Goal: Task Accomplishment & Management: Complete application form

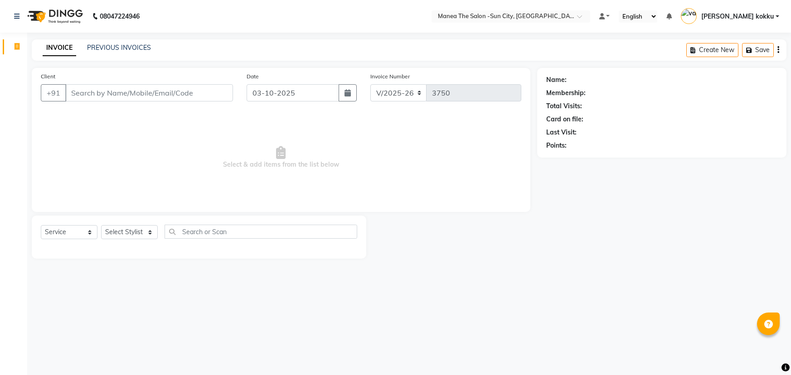
select select "5822"
select select "service"
click at [148, 232] on select "Select Stylist [PERSON_NAME] [PERSON_NAME] Ikrar [PERSON_NAME] K sai [PERSON_NA…" at bounding box center [129, 232] width 57 height 14
select select "62892"
click at [101, 225] on select "Select Stylist [PERSON_NAME] [PERSON_NAME] Ikrar [PERSON_NAME] K sai [PERSON_NA…" at bounding box center [129, 232] width 57 height 14
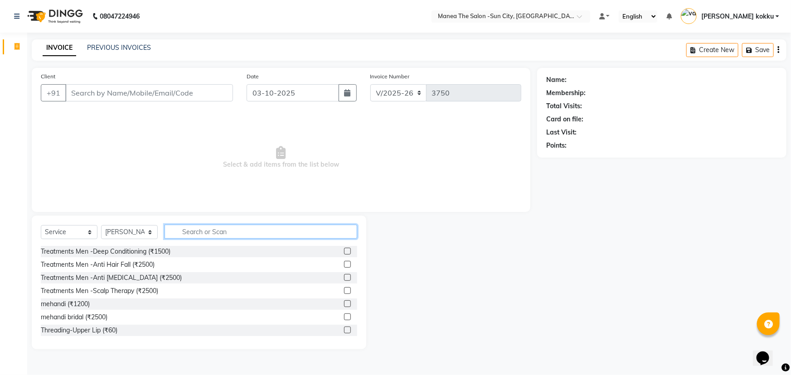
click at [181, 229] on input "text" at bounding box center [261, 232] width 193 height 14
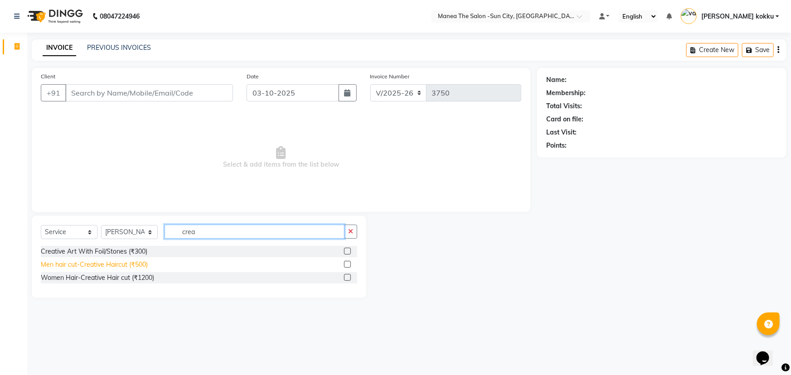
type input "crea"
click at [108, 266] on div "Men hair cut-Creative Haircut (₹500)" at bounding box center [94, 265] width 107 height 10
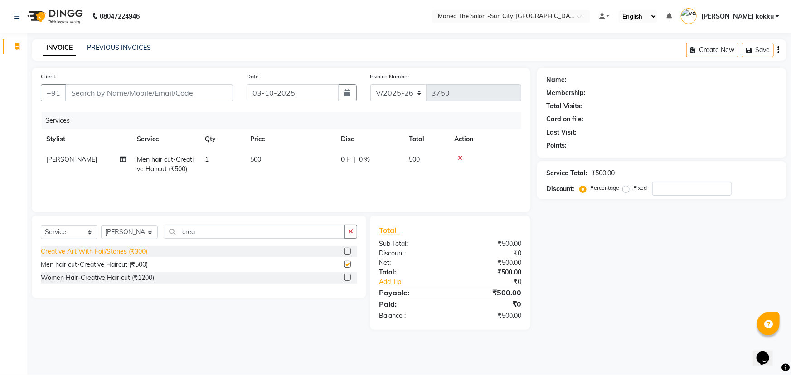
checkbox input "false"
click at [353, 232] on icon "button" at bounding box center [350, 231] width 5 height 6
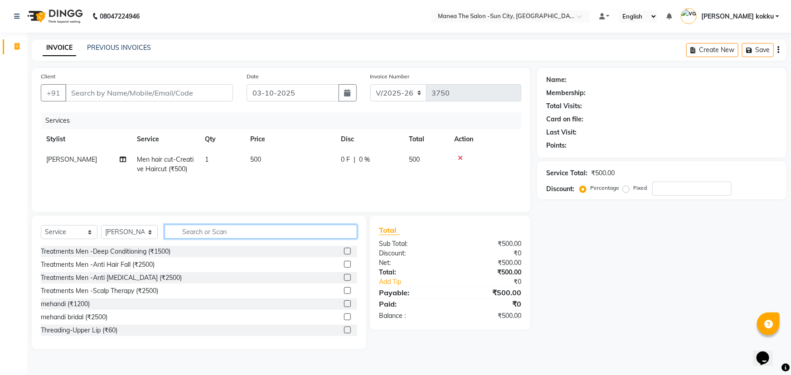
click at [191, 233] on input "text" at bounding box center [261, 232] width 193 height 14
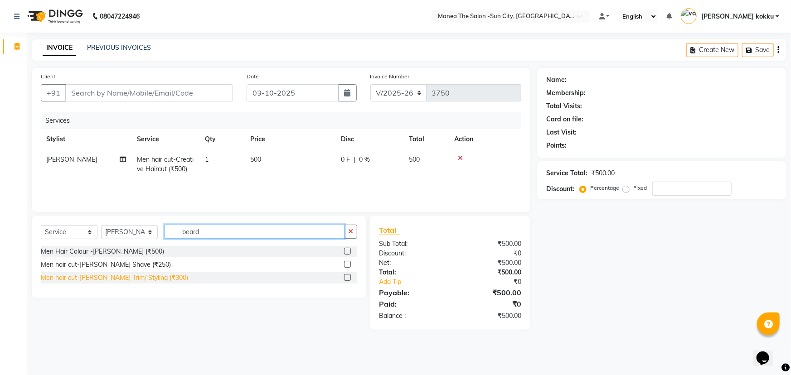
type input "beard"
click at [119, 276] on div "Men hair cut-[PERSON_NAME] Trim/ Styling (₹300)" at bounding box center [114, 278] width 147 height 10
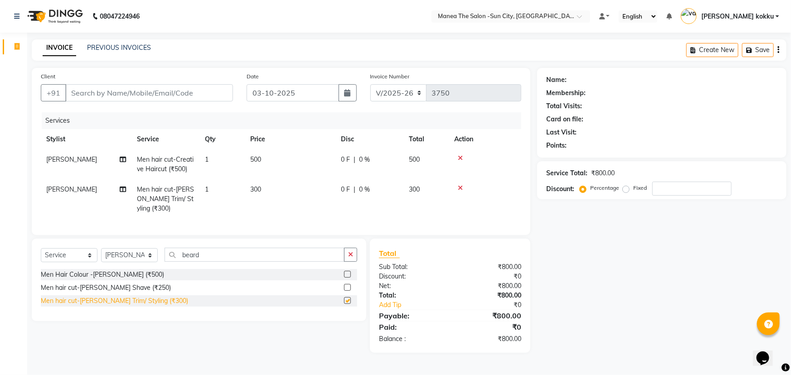
checkbox input "false"
click at [221, 92] on input "Client" at bounding box center [149, 92] width 168 height 17
type input "0"
drag, startPoint x: 82, startPoint y: 86, endPoint x: 76, endPoint y: 95, distance: 10.8
click at [80, 91] on input "Client" at bounding box center [149, 92] width 168 height 17
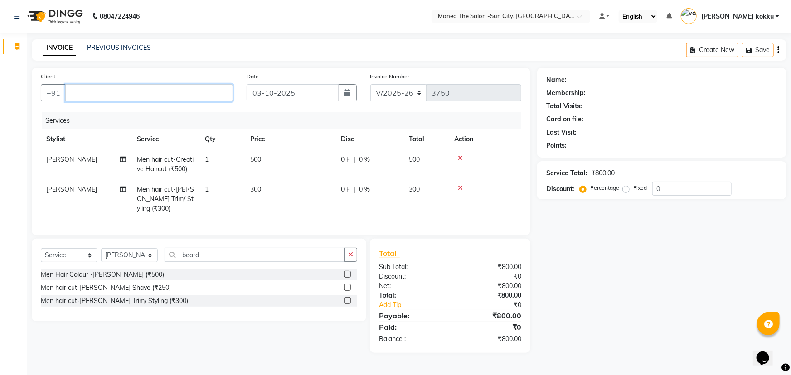
click at [74, 100] on input "Client" at bounding box center [149, 92] width 168 height 17
click at [92, 97] on input "Client" at bounding box center [149, 92] width 168 height 17
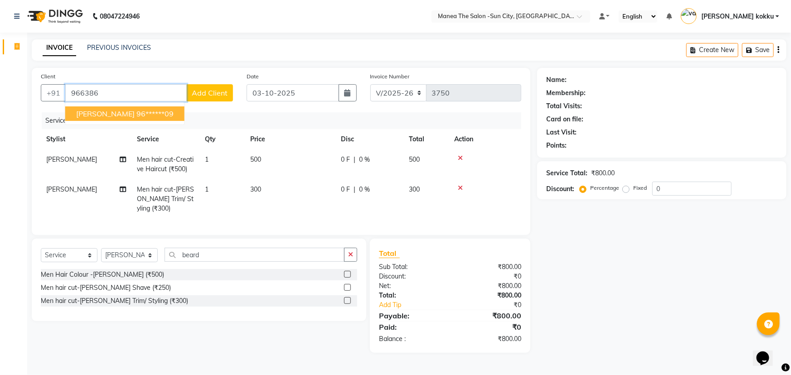
click at [100, 116] on span "[PERSON_NAME]" at bounding box center [105, 113] width 58 height 9
type input "96******09"
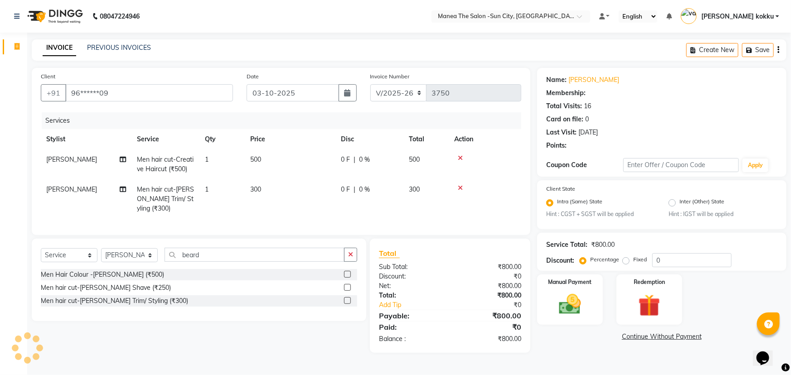
select select "1: Object"
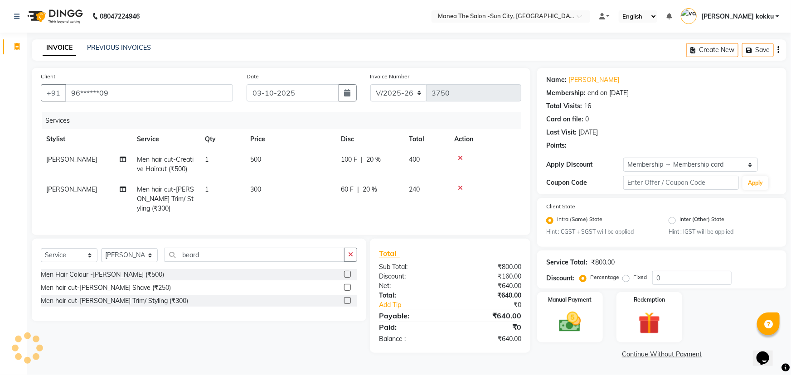
type input "20"
click at [571, 314] on img at bounding box center [570, 323] width 37 height 26
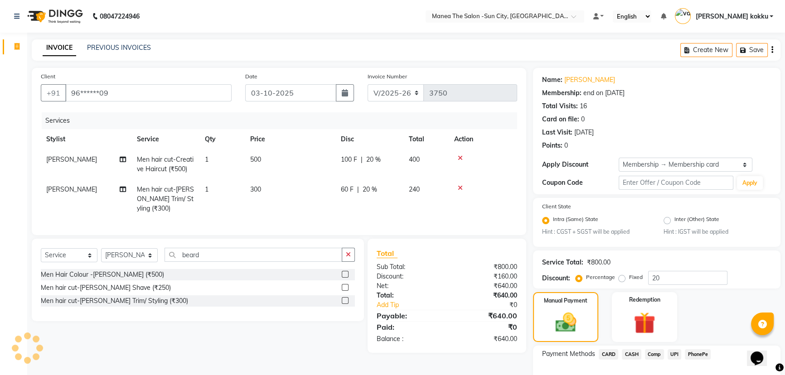
click at [675, 353] on span "UPI" at bounding box center [675, 354] width 14 height 10
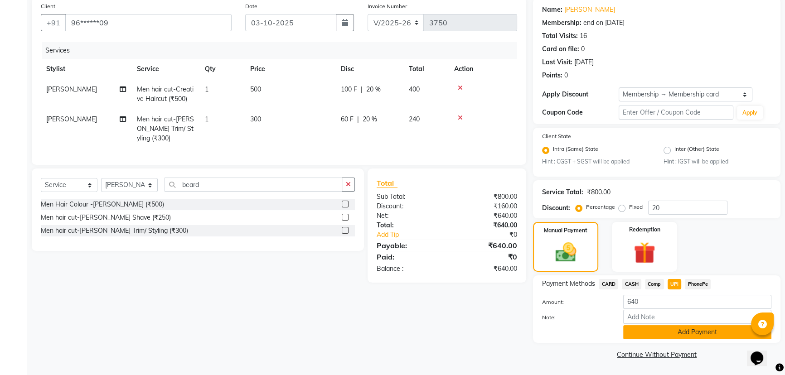
click at [674, 337] on button "Add Payment" at bounding box center [697, 332] width 148 height 14
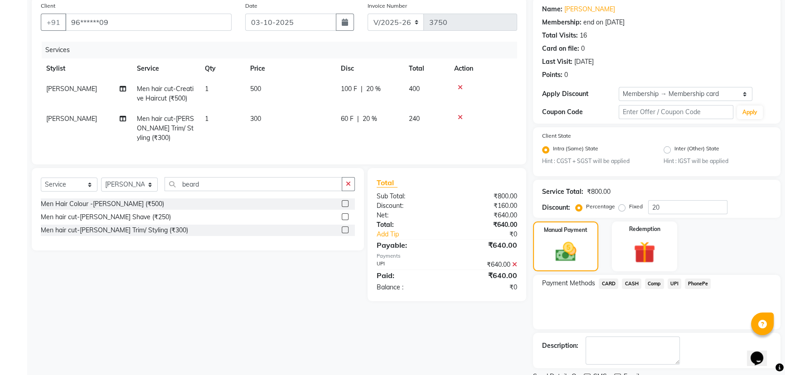
scroll to position [108, 0]
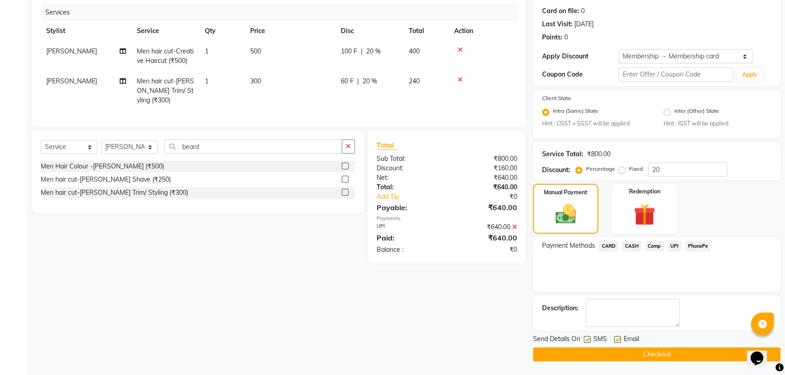
click at [587, 339] on label at bounding box center [587, 339] width 7 height 7
click at [587, 339] on input "checkbox" at bounding box center [587, 340] width 6 height 6
checkbox input "false"
click at [633, 356] on button "Checkout" at bounding box center [656, 355] width 247 height 14
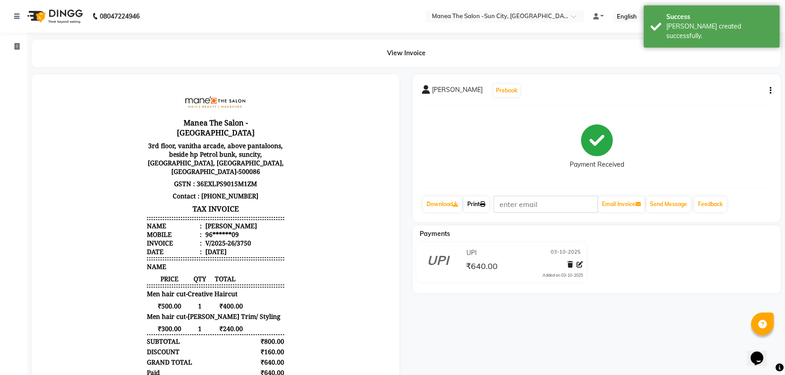
click at [482, 206] on link "Print" at bounding box center [476, 204] width 25 height 15
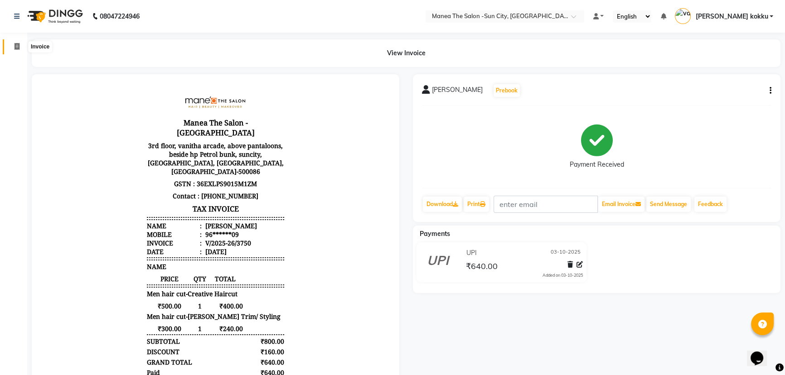
click at [15, 45] on icon at bounding box center [17, 46] width 5 height 7
select select "5822"
select select "service"
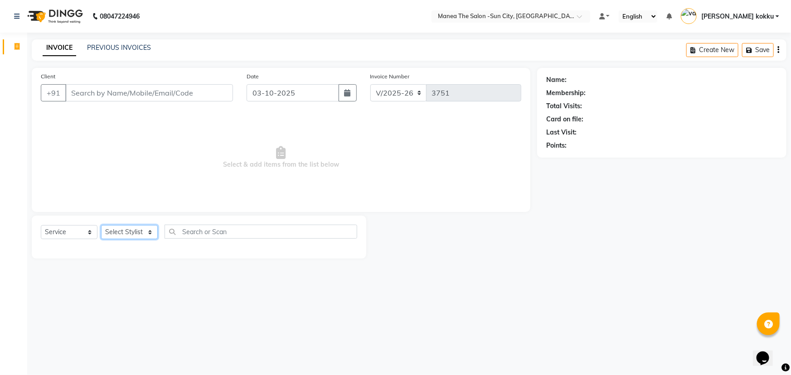
click at [150, 236] on select "Select Stylist [PERSON_NAME] [PERSON_NAME] Ikrar [PERSON_NAME] K sai [PERSON_NA…" at bounding box center [129, 232] width 57 height 14
select select "40515"
click at [101, 225] on select "Select Stylist [PERSON_NAME] [PERSON_NAME] Ikrar [PERSON_NAME] K sai [PERSON_NA…" at bounding box center [129, 232] width 57 height 14
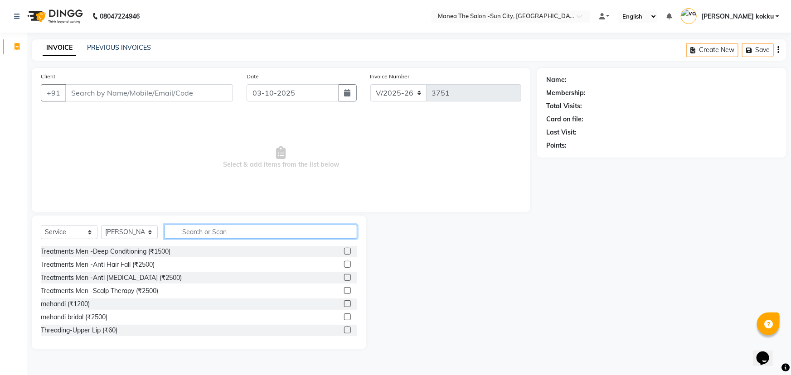
click at [202, 234] on input "text" at bounding box center [261, 232] width 193 height 14
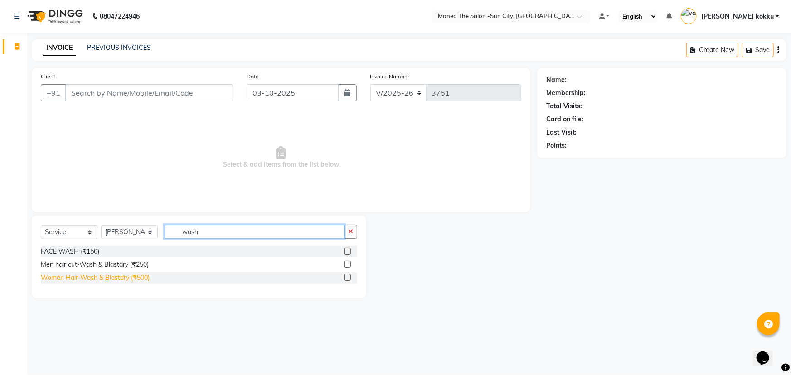
type input "wash"
click at [116, 276] on div "Women Hair-Wash & Blastdry (₹500)" at bounding box center [95, 278] width 109 height 10
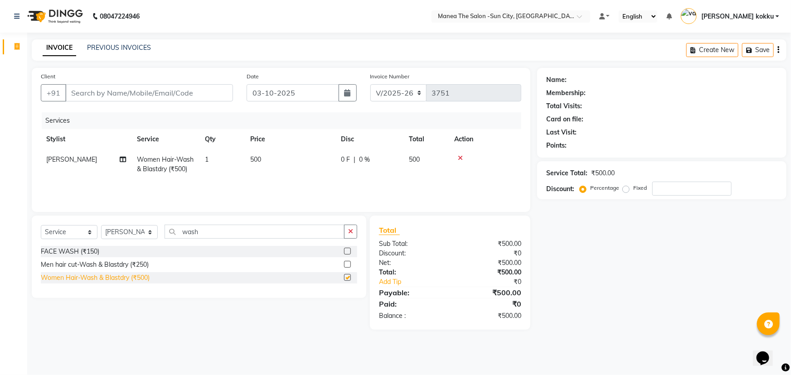
checkbox input "false"
click at [351, 234] on icon "button" at bounding box center [350, 231] width 5 height 6
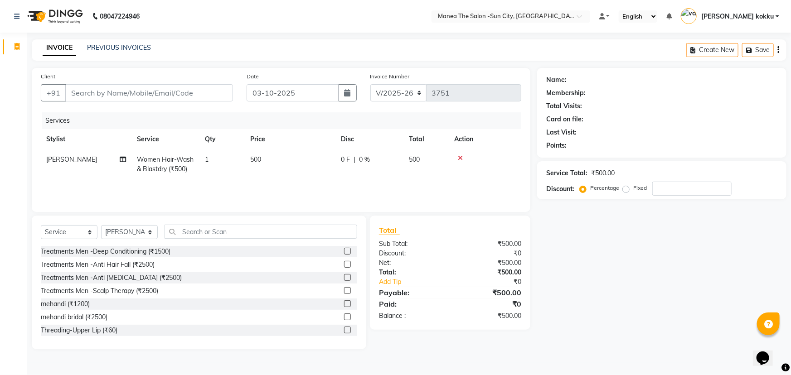
click at [460, 157] on icon at bounding box center [460, 158] width 5 height 6
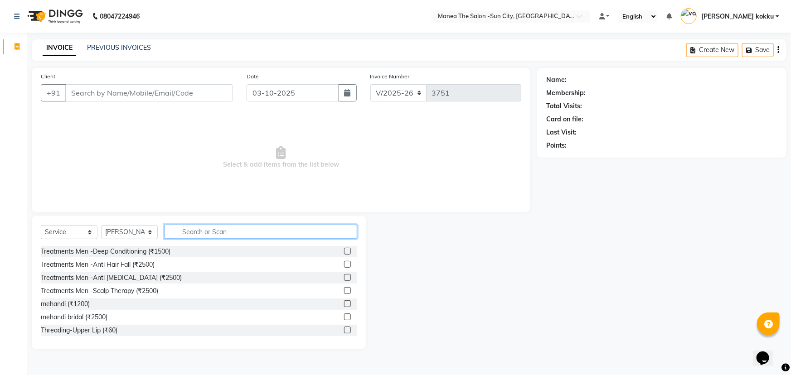
click at [181, 235] on input "text" at bounding box center [261, 232] width 193 height 14
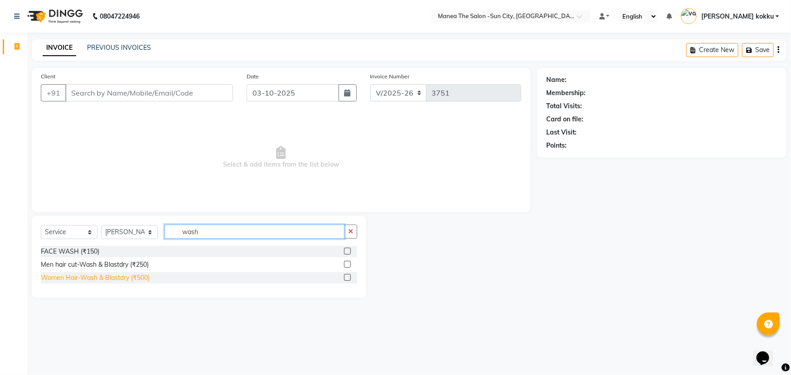
type input "wash"
click at [124, 279] on div "Women Hair-Wash & Blastdry (₹500)" at bounding box center [95, 278] width 109 height 10
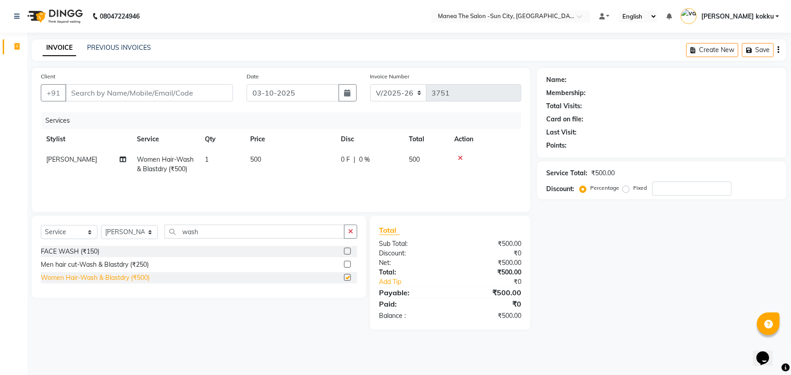
checkbox input "false"
click at [350, 231] on icon "button" at bounding box center [350, 231] width 5 height 6
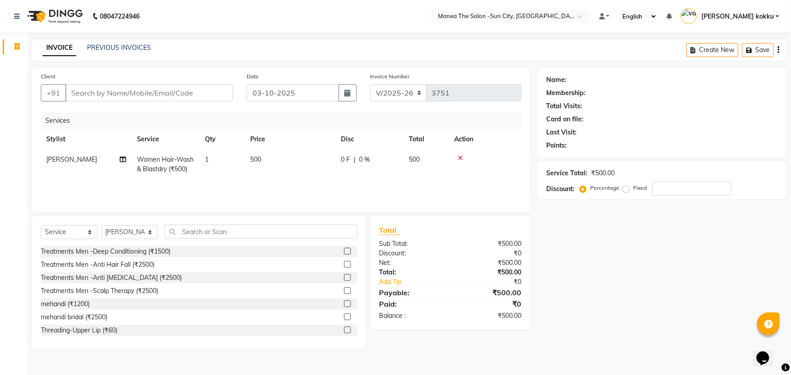
click at [271, 158] on td "500" at bounding box center [290, 165] width 91 height 30
select select "40515"
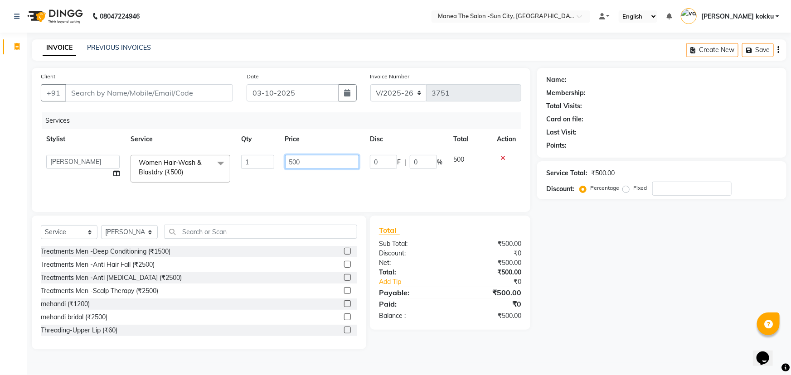
click at [299, 160] on input "500" at bounding box center [322, 162] width 74 height 14
type input "5"
type input "800"
click at [312, 164] on input "800" at bounding box center [322, 162] width 74 height 14
click at [315, 162] on input "800" at bounding box center [322, 162] width 74 height 14
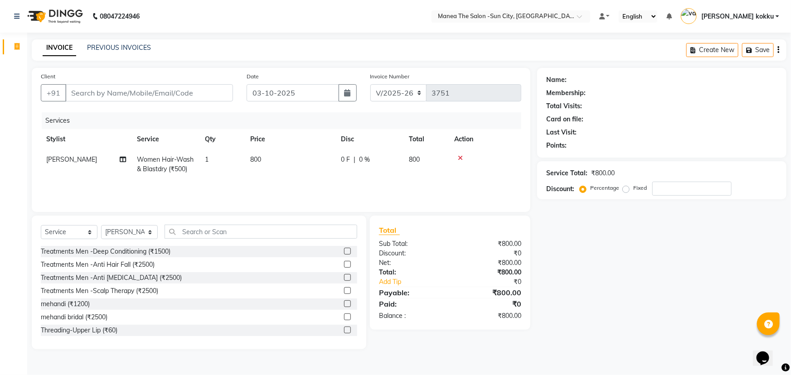
click at [317, 185] on div "Services Stylist Service Qty Price Disc Total Action [PERSON_NAME] Women Hair-W…" at bounding box center [281, 157] width 480 height 91
click at [460, 159] on icon at bounding box center [460, 158] width 5 height 6
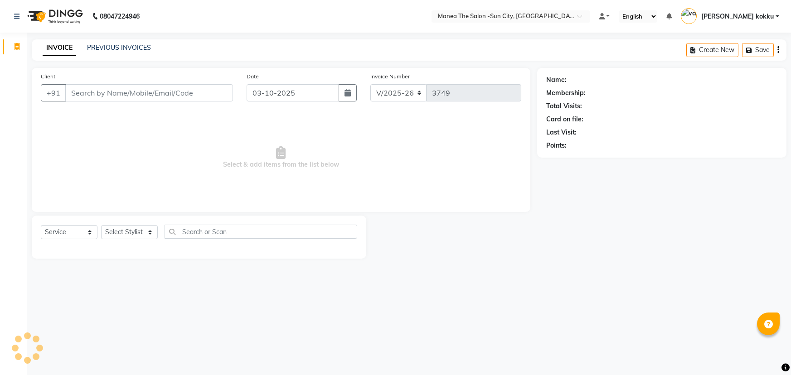
select select "5822"
select select "service"
click at [149, 228] on select "Select Stylist [PERSON_NAME] [PERSON_NAME] Ikrar [PERSON_NAME] K sai [PERSON_NA…" at bounding box center [129, 232] width 57 height 14
select select "85914"
click at [101, 225] on select "Select Stylist [PERSON_NAME] [PERSON_NAME] Ikrar [PERSON_NAME] K sai [PERSON_NA…" at bounding box center [129, 232] width 57 height 14
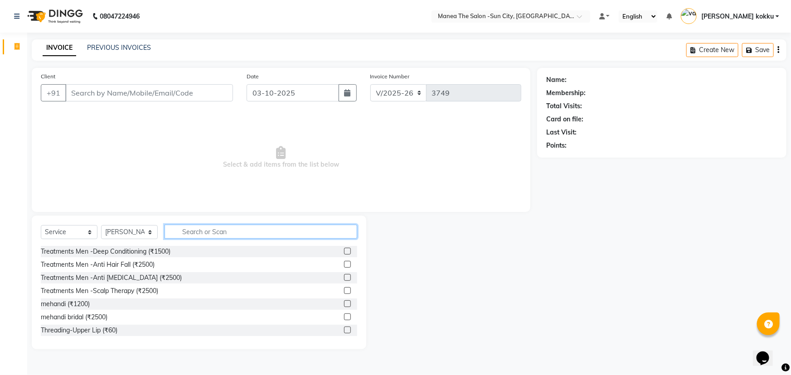
click at [189, 233] on input "text" at bounding box center [261, 232] width 193 height 14
type input "eye"
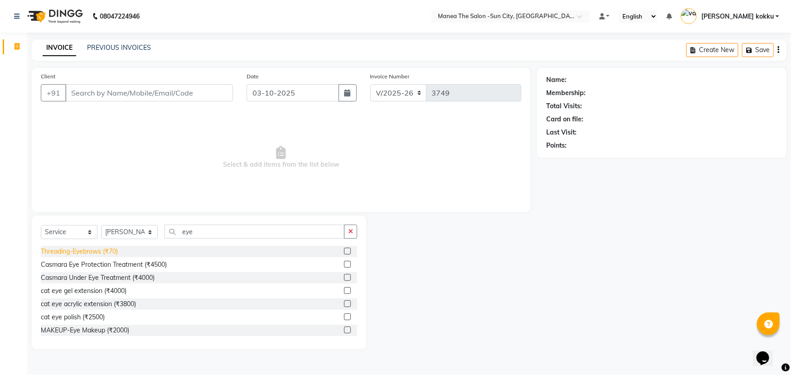
click at [90, 250] on div "Threading-Eyebrows (₹70)" at bounding box center [79, 252] width 77 height 10
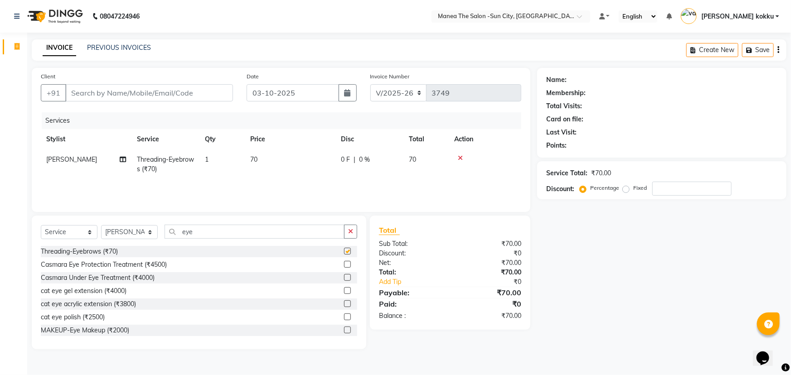
checkbox input "false"
click at [351, 233] on icon "button" at bounding box center [350, 231] width 5 height 6
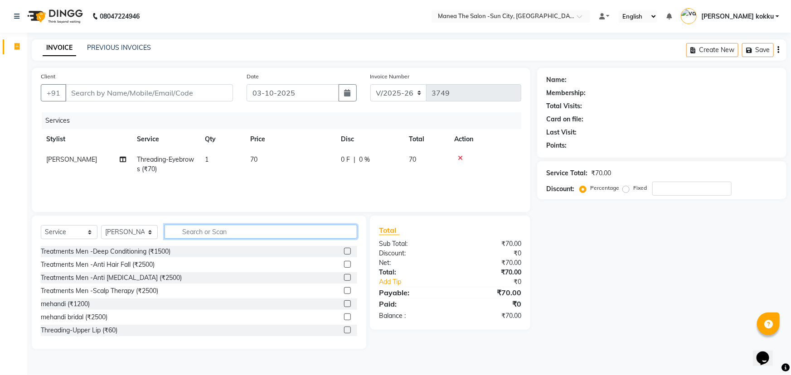
click at [189, 232] on input "text" at bounding box center [261, 232] width 193 height 14
click at [144, 232] on select "Select Stylist [PERSON_NAME] [PERSON_NAME] Ikrar [PERSON_NAME] K sai [PERSON_NA…" at bounding box center [129, 232] width 57 height 14
select select "85974"
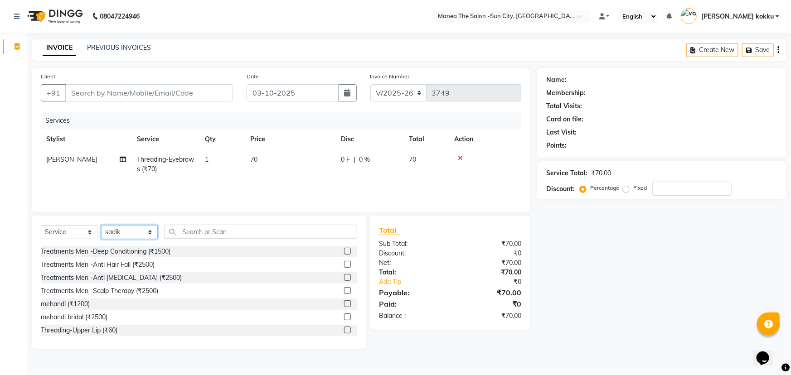
click at [101, 225] on select "Select Stylist [PERSON_NAME] [PERSON_NAME] Ikrar [PERSON_NAME] K sai [PERSON_NA…" at bounding box center [129, 232] width 57 height 14
click at [183, 237] on input "text" at bounding box center [261, 232] width 193 height 14
click at [193, 234] on input "text" at bounding box center [261, 232] width 193 height 14
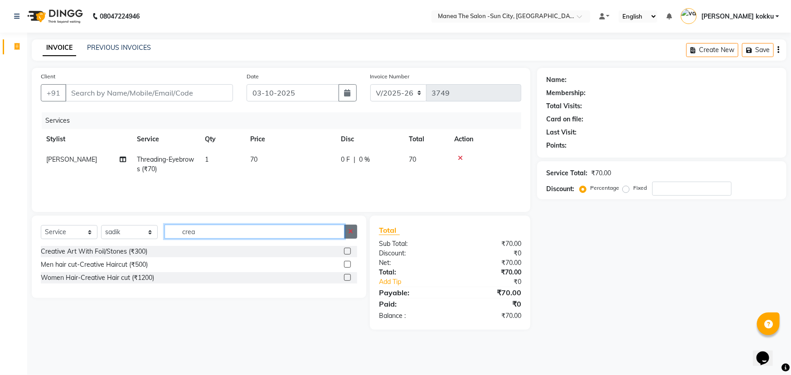
type input "crea"
drag, startPoint x: 350, startPoint y: 231, endPoint x: 316, endPoint y: 234, distance: 33.6
click at [344, 233] on div "crea" at bounding box center [261, 232] width 192 height 14
click at [351, 233] on icon "button" at bounding box center [350, 231] width 5 height 6
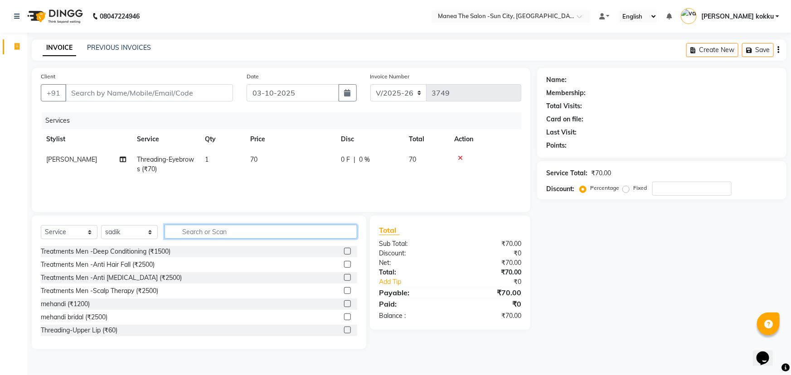
click at [205, 233] on input "text" at bounding box center [261, 232] width 193 height 14
type input "straigh"
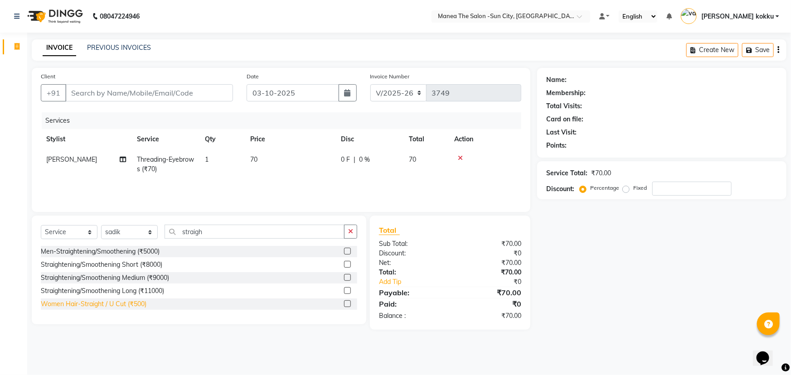
click at [108, 303] on div "Women Hair-Straight / U Cut (₹500)" at bounding box center [94, 305] width 106 height 10
checkbox input "false"
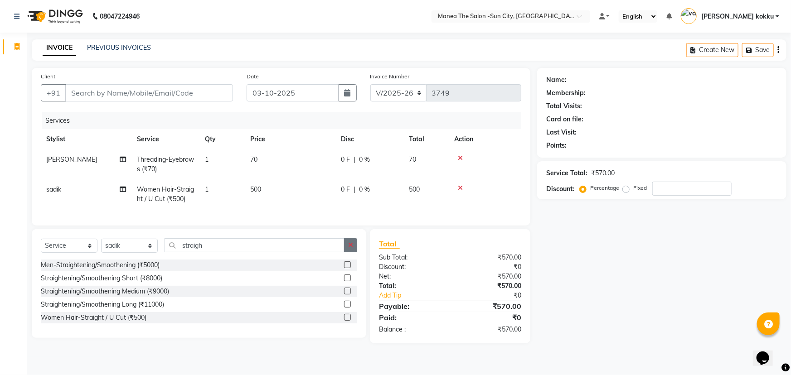
click at [347, 250] on button "button" at bounding box center [350, 245] width 13 height 14
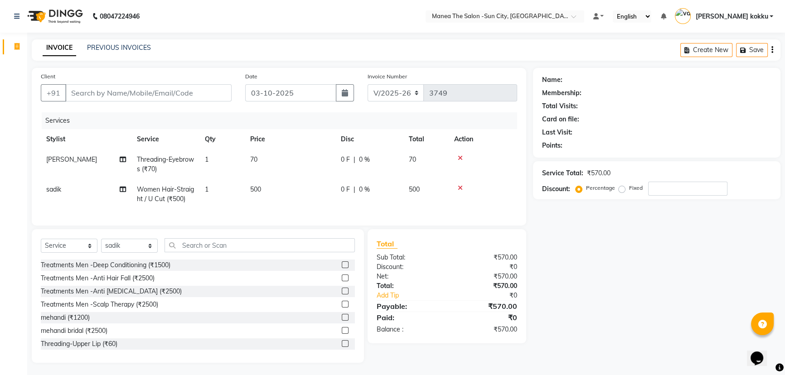
click at [270, 188] on td "500" at bounding box center [290, 194] width 91 height 30
select select "85974"
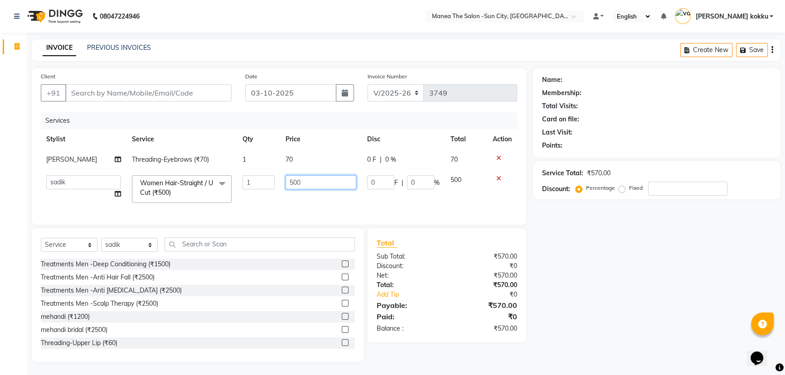
click at [299, 185] on input "500" at bounding box center [321, 182] width 71 height 14
type input "5"
type input "700"
click at [306, 179] on input "700" at bounding box center [321, 182] width 71 height 14
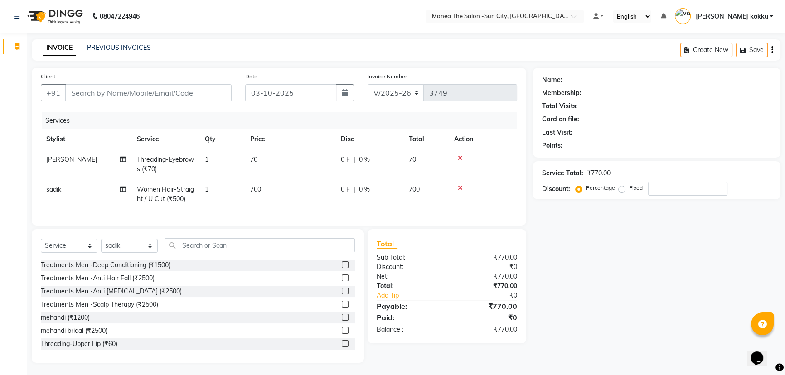
click at [308, 206] on td "700" at bounding box center [290, 194] width 91 height 30
select select "85974"
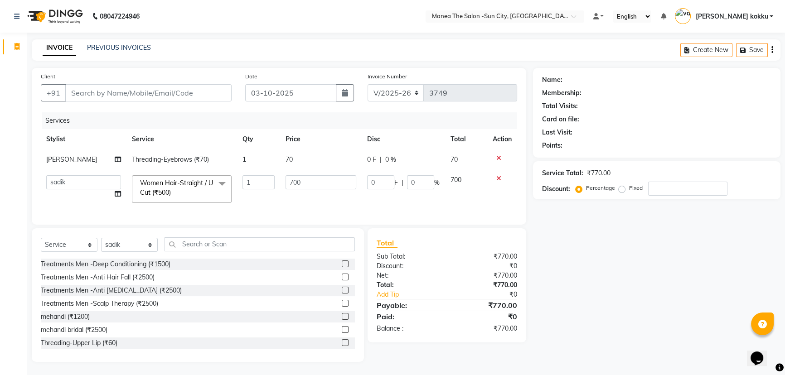
click at [314, 202] on td "700" at bounding box center [321, 189] width 82 height 39
click at [315, 182] on input "700" at bounding box center [321, 182] width 71 height 14
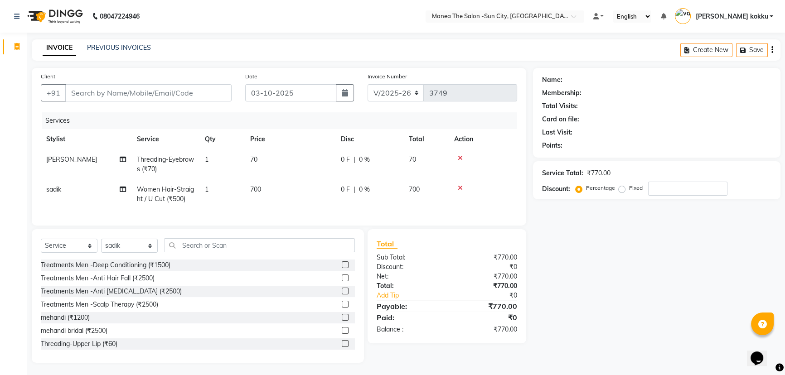
click at [315, 205] on td "700" at bounding box center [290, 194] width 91 height 30
select select "85974"
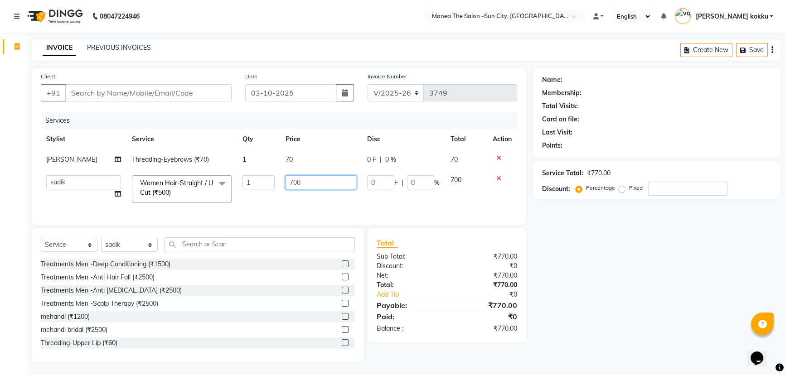
click at [311, 181] on input "700" at bounding box center [321, 182] width 71 height 14
click at [332, 156] on td "70" at bounding box center [321, 160] width 82 height 20
select select "85914"
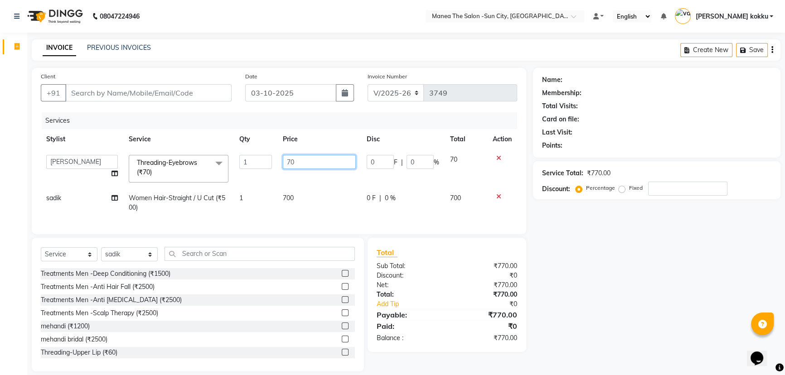
click at [335, 162] on input "70" at bounding box center [319, 162] width 73 height 14
click at [335, 142] on tr "Stylist Service Qty Price Disc Total Action" at bounding box center [279, 139] width 476 height 20
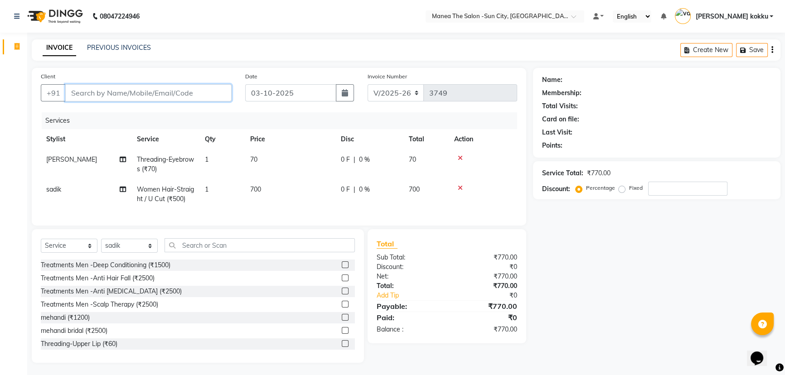
click at [79, 91] on input "Client" at bounding box center [148, 92] width 166 height 17
click at [79, 93] on input "Client" at bounding box center [148, 92] width 166 height 17
click at [79, 92] on input "Client" at bounding box center [148, 92] width 166 height 17
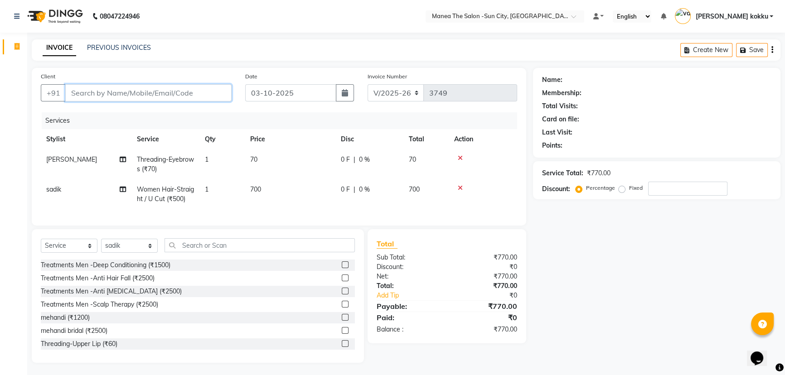
click at [79, 91] on input "Client" at bounding box center [148, 92] width 166 height 17
click at [95, 94] on input "Client" at bounding box center [148, 92] width 166 height 17
click at [93, 94] on input "Client" at bounding box center [148, 92] width 166 height 17
type input "9"
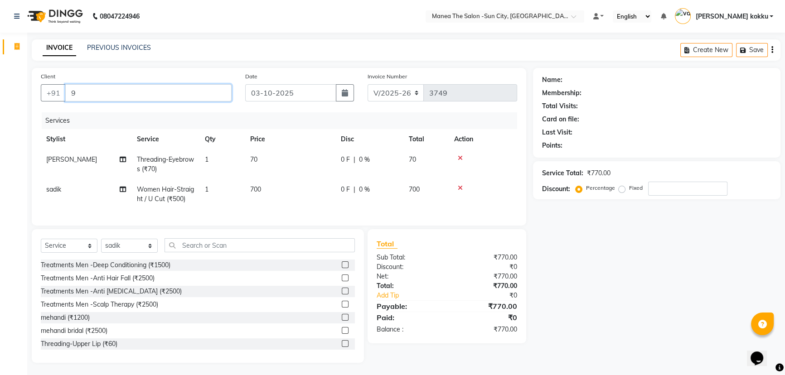
type input "0"
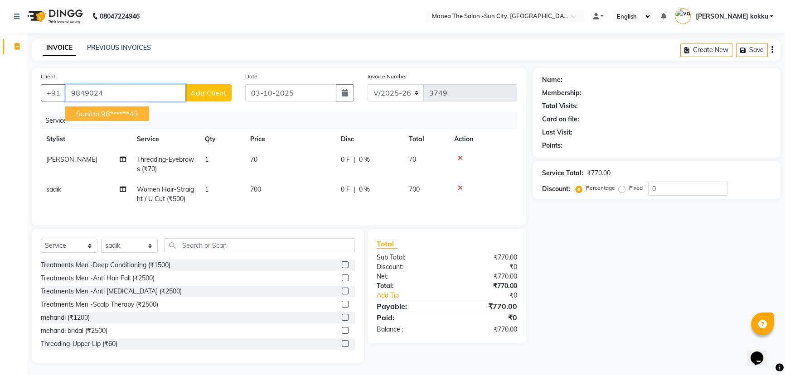
click at [92, 110] on span "sunithi" at bounding box center [87, 113] width 23 height 9
type input "98******43"
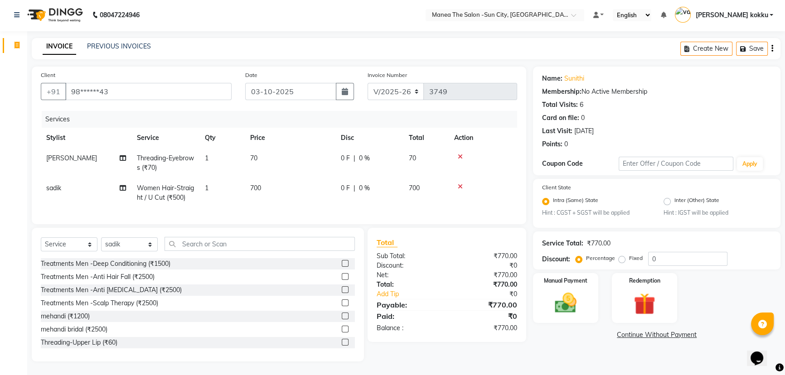
scroll to position [8, 0]
click at [573, 310] on img at bounding box center [566, 304] width 37 height 26
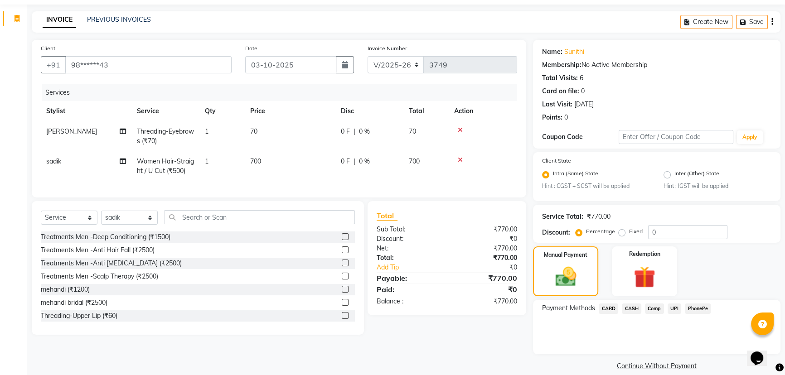
scroll to position [40, 0]
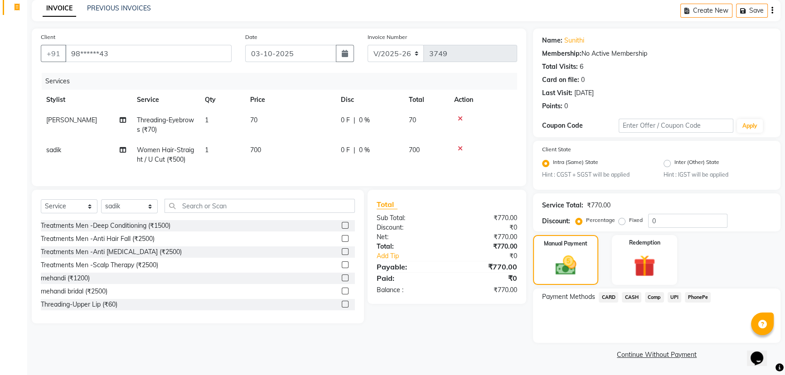
click at [674, 296] on span "UPI" at bounding box center [675, 297] width 14 height 10
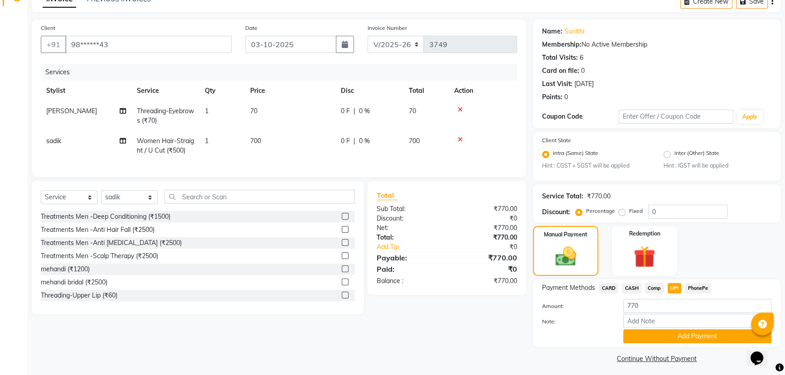
scroll to position [53, 0]
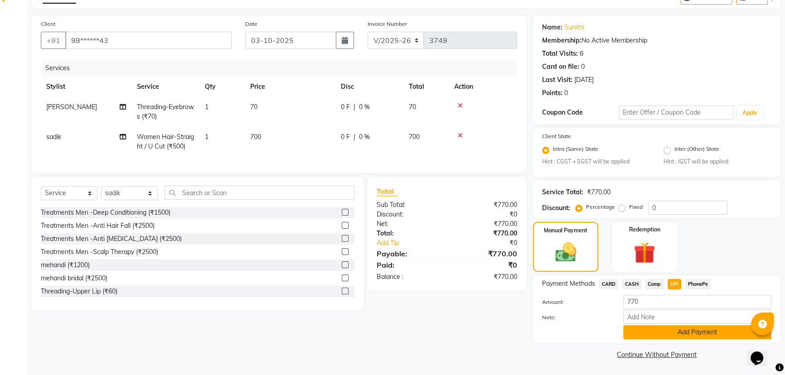
click at [664, 333] on button "Add Payment" at bounding box center [697, 332] width 148 height 14
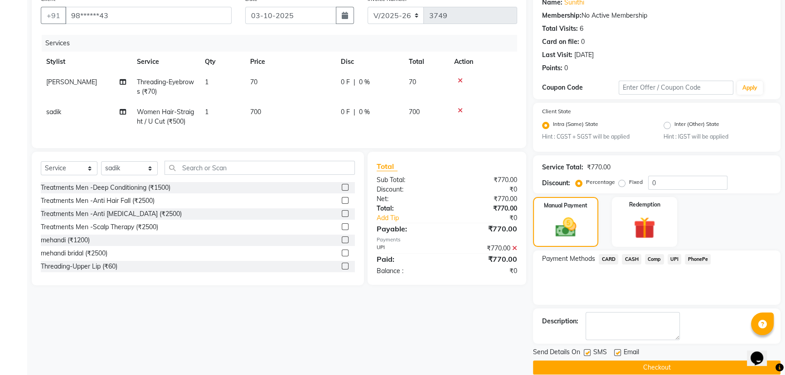
scroll to position [91, 0]
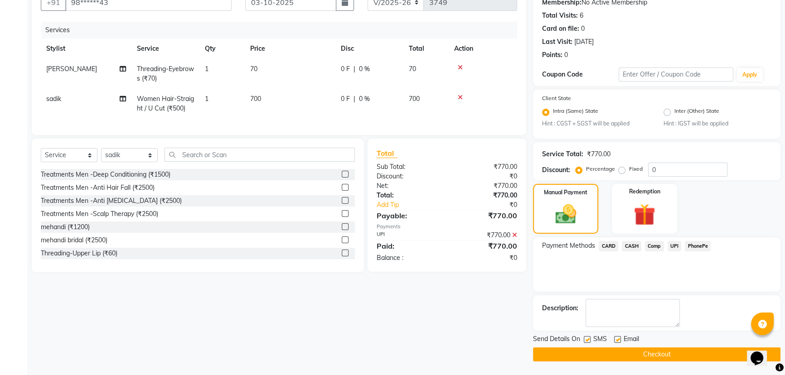
click at [585, 337] on label at bounding box center [587, 339] width 7 height 7
click at [585, 337] on input "checkbox" at bounding box center [587, 340] width 6 height 6
checkbox input "false"
click at [608, 354] on button "Checkout" at bounding box center [656, 355] width 247 height 14
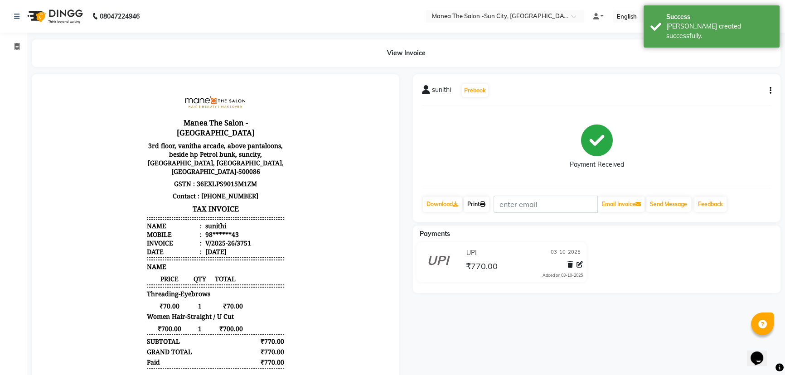
click at [480, 204] on link "Print" at bounding box center [476, 204] width 25 height 15
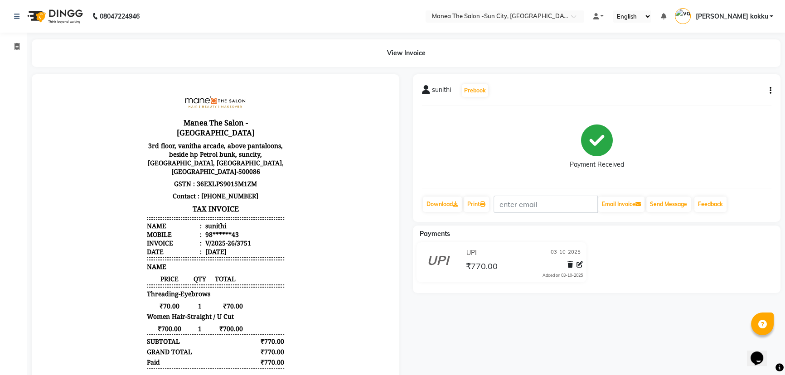
click at [770, 91] on icon "button" at bounding box center [771, 91] width 2 height 0
click at [723, 108] on div "Edit Invoice" at bounding box center [725, 107] width 62 height 11
select select "service"
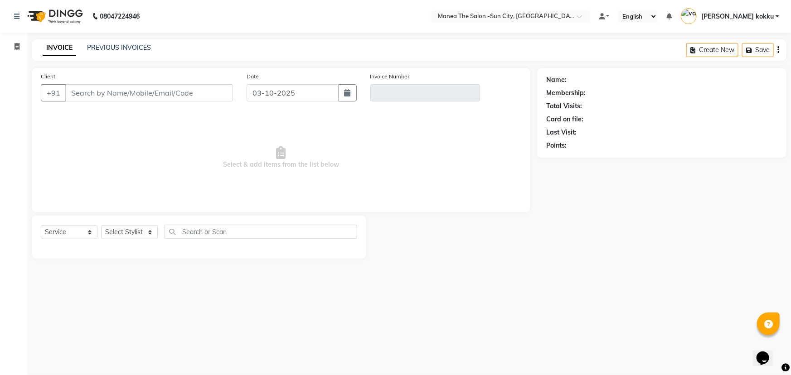
type input "98******43"
type input "V/2025-26/3751"
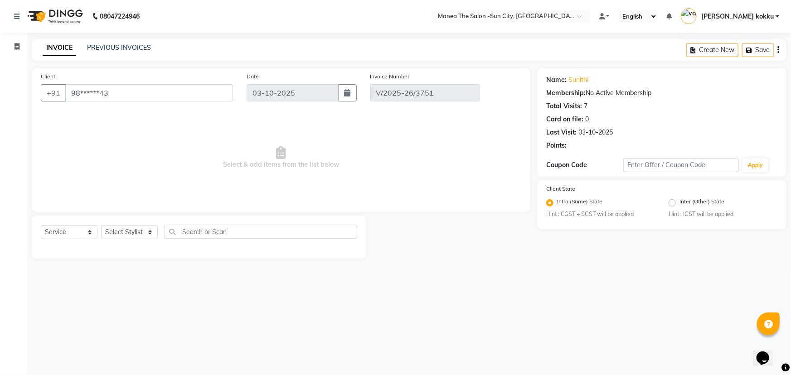
select select "select"
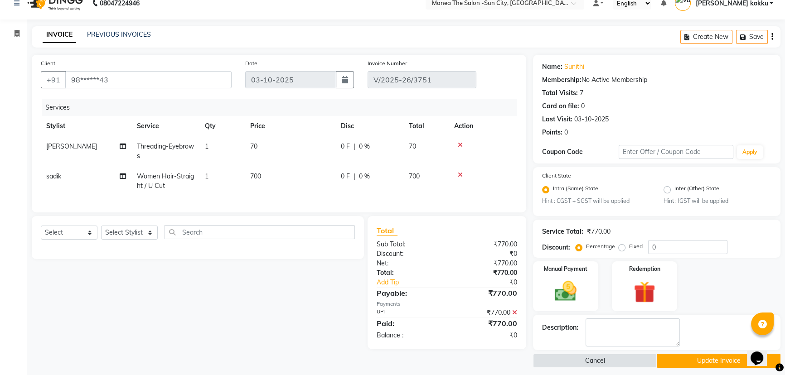
scroll to position [19, 0]
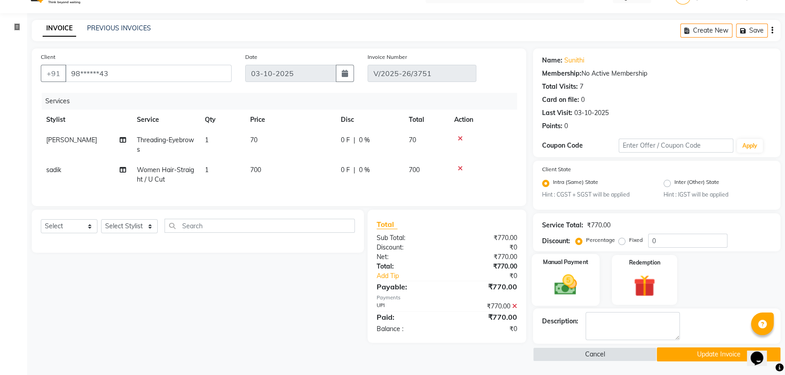
click at [564, 286] on img at bounding box center [566, 285] width 37 height 26
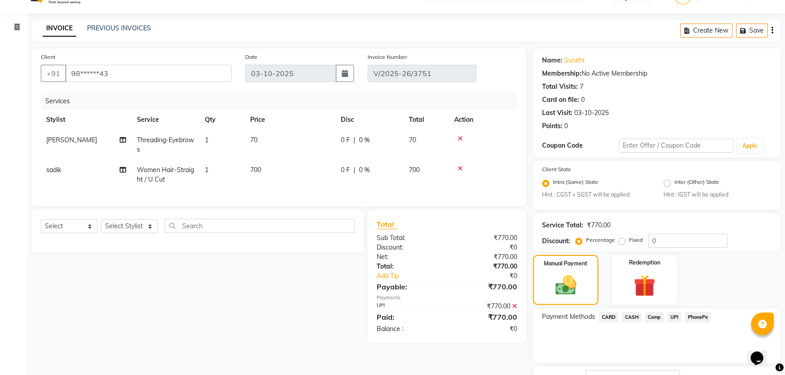
click at [607, 315] on span "CARD" at bounding box center [608, 317] width 19 height 10
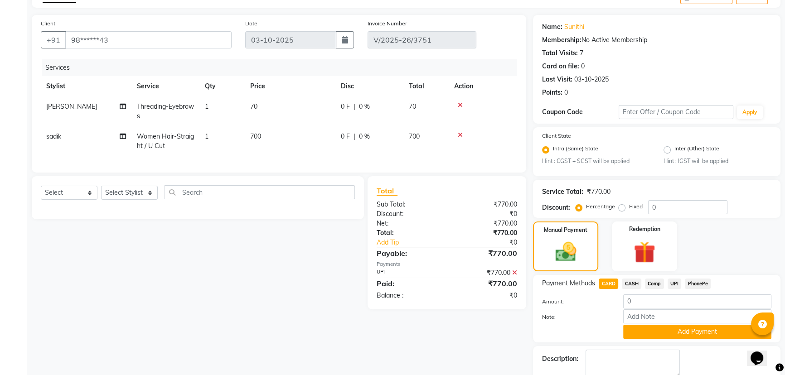
scroll to position [91, 0]
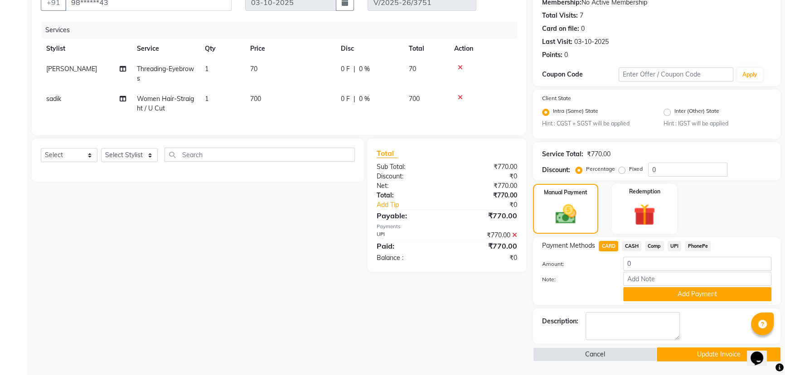
click at [700, 355] on button "Update Invoice" at bounding box center [719, 355] width 124 height 14
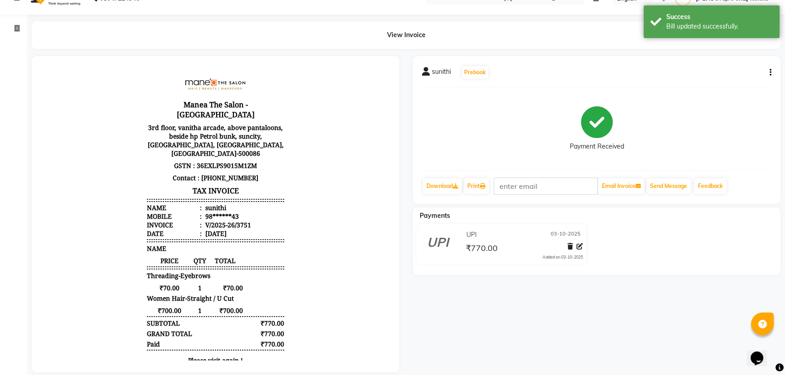
scroll to position [35, 0]
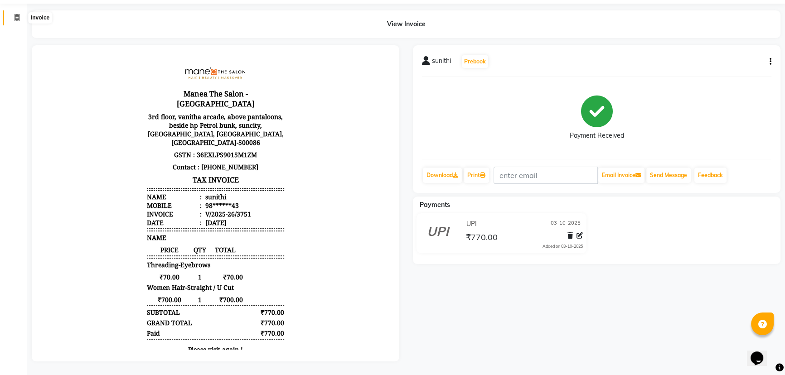
click at [13, 13] on span at bounding box center [17, 18] width 16 height 10
select select "5822"
select select "service"
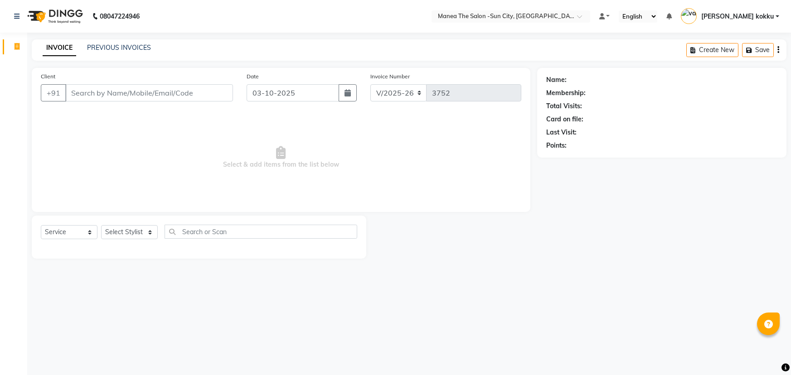
select select "5822"
select select "service"
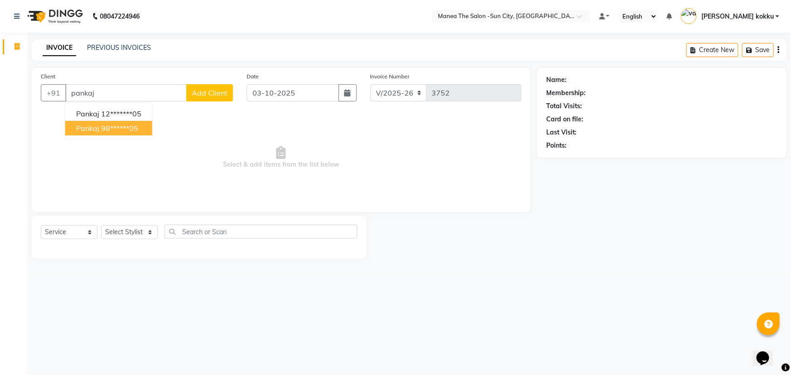
click at [110, 128] on ngb-highlight "98******05" at bounding box center [119, 128] width 37 height 9
type input "98******05"
